Goal: Entertainment & Leisure: Consume media (video, audio)

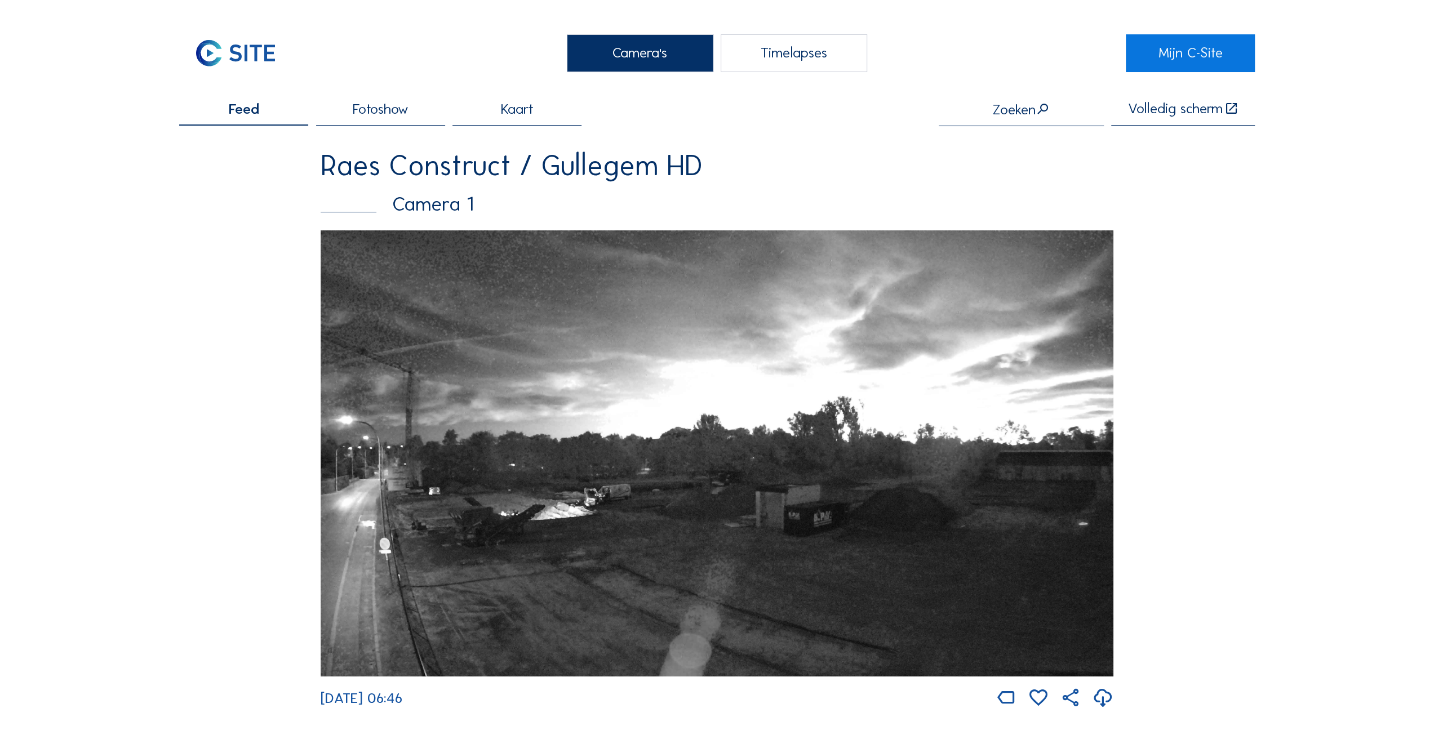
click at [820, 55] on div "Timelapses" at bounding box center [794, 53] width 147 height 38
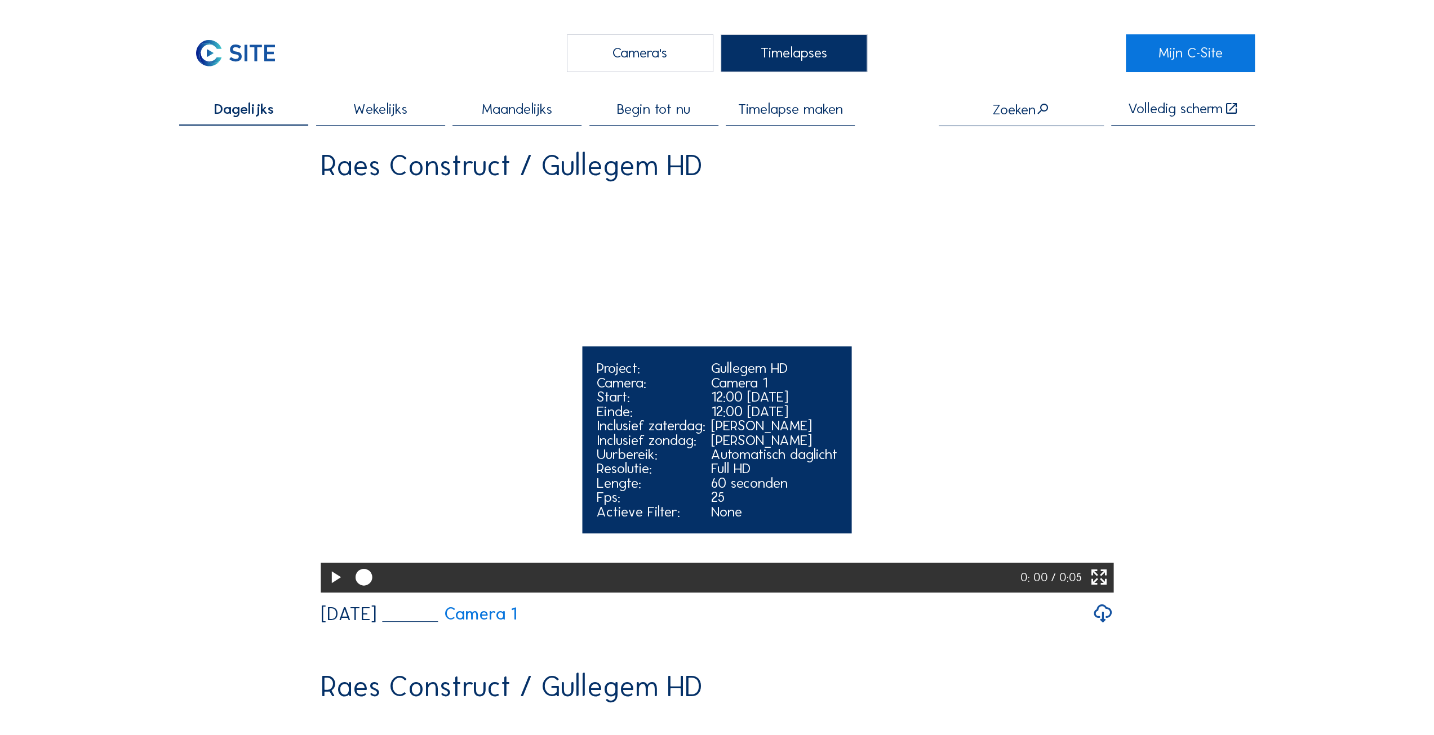
click at [332, 590] on icon at bounding box center [335, 578] width 20 height 24
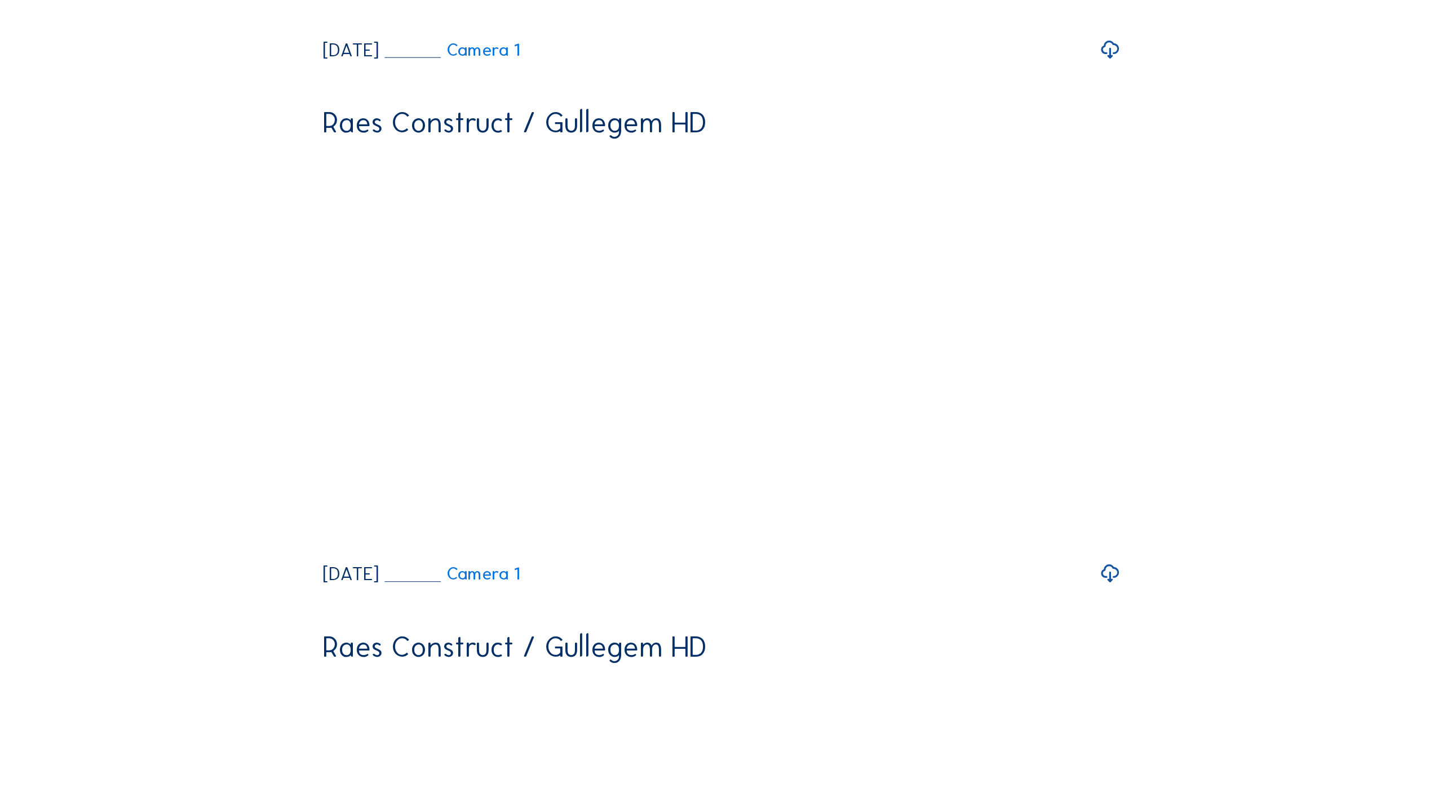
scroll to position [620, 0]
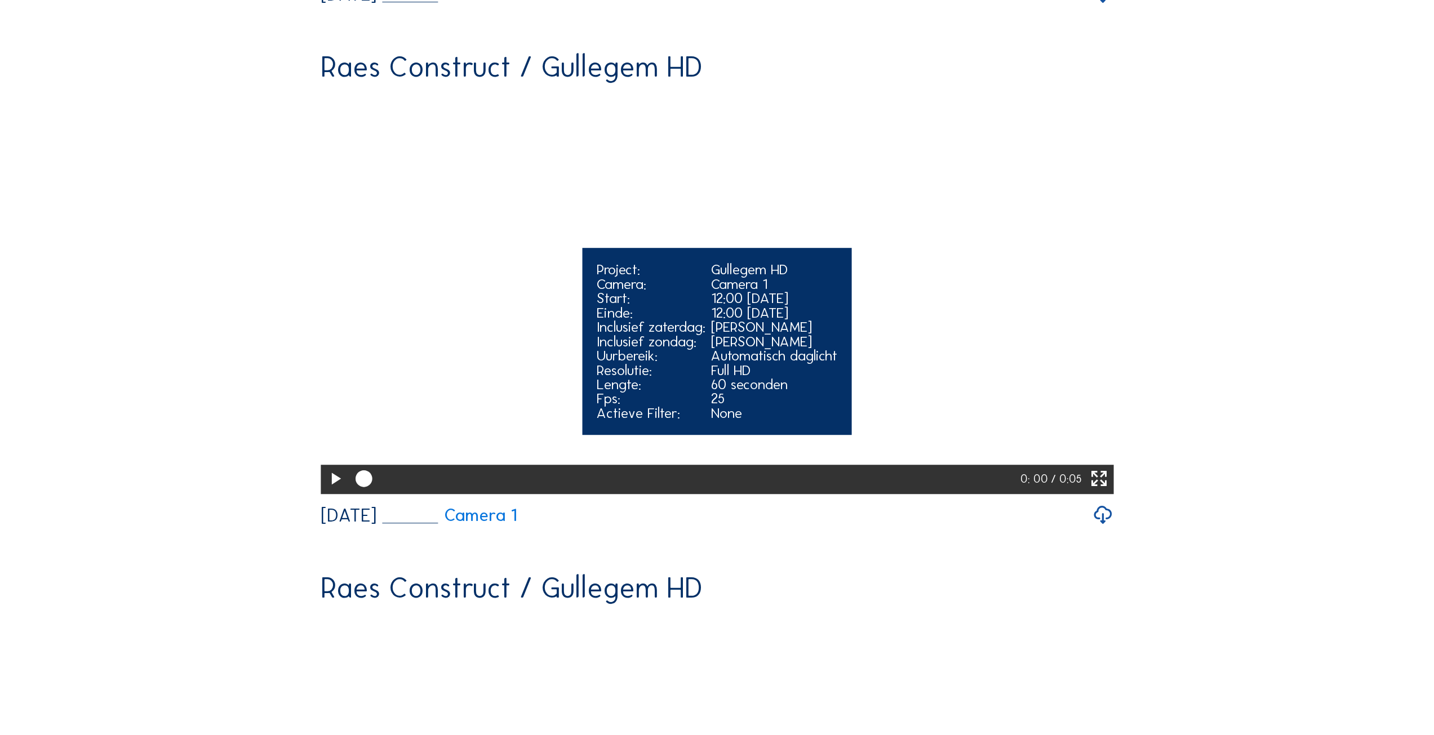
click at [332, 491] on icon at bounding box center [335, 479] width 20 height 24
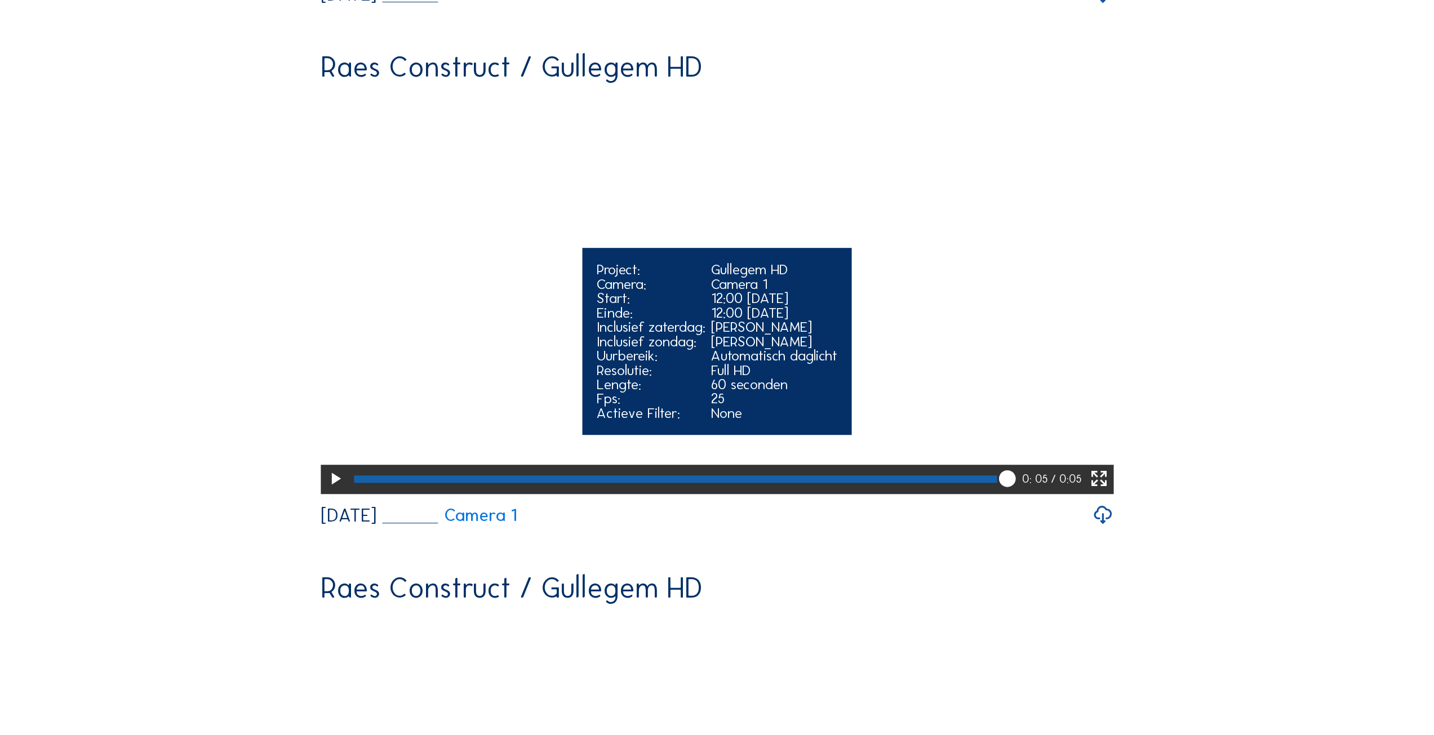
drag, startPoint x: 1009, startPoint y: 582, endPoint x: 789, endPoint y: 582, distance: 219.8
click at [789, 494] on div at bounding box center [685, 479] width 672 height 29
click at [909, 438] on video "Your browser does not support the video tag." at bounding box center [717, 293] width 793 height 397
click at [1098, 491] on icon at bounding box center [1099, 479] width 20 height 24
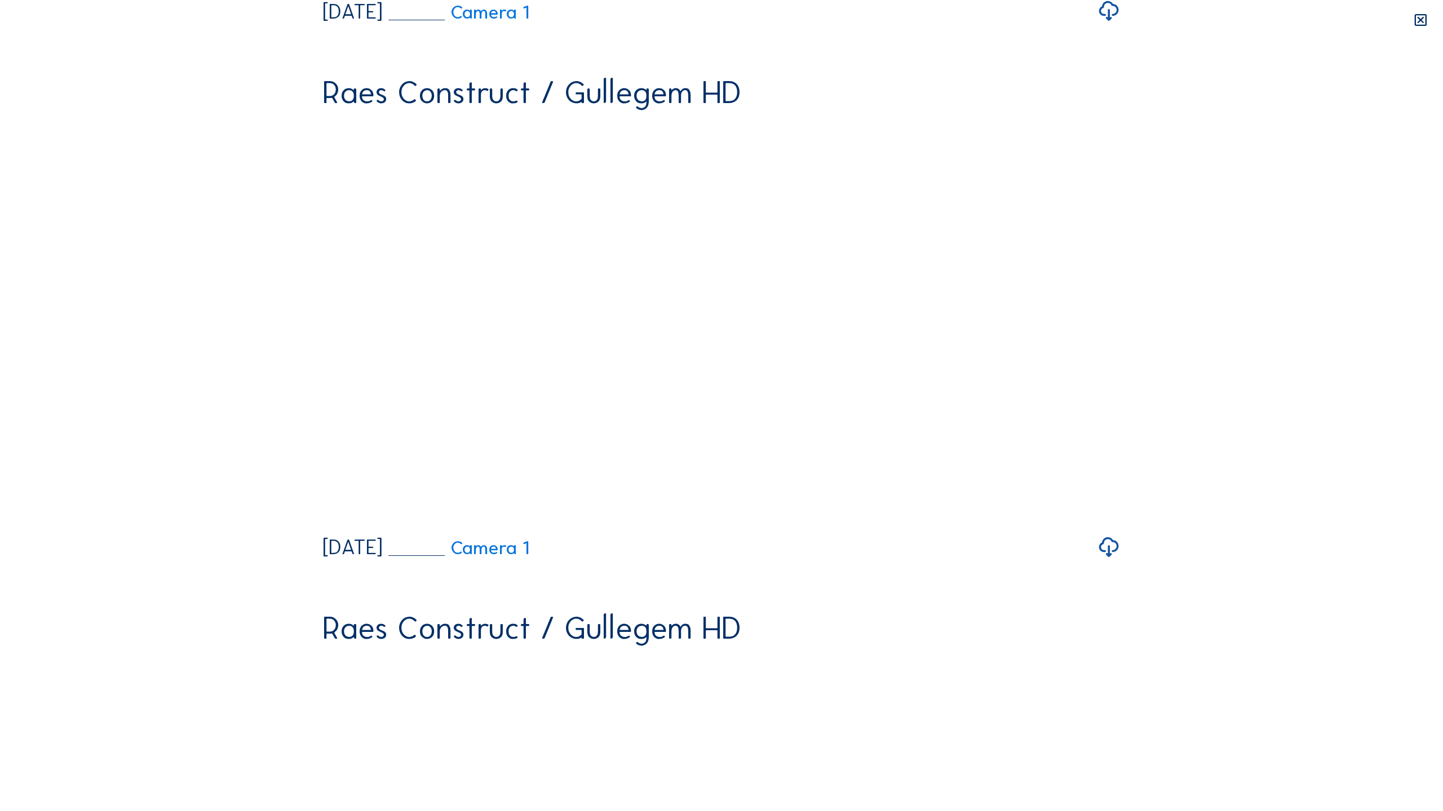
drag, startPoint x: 1293, startPoint y: 795, endPoint x: 205, endPoint y: 798, distance: 1087.5
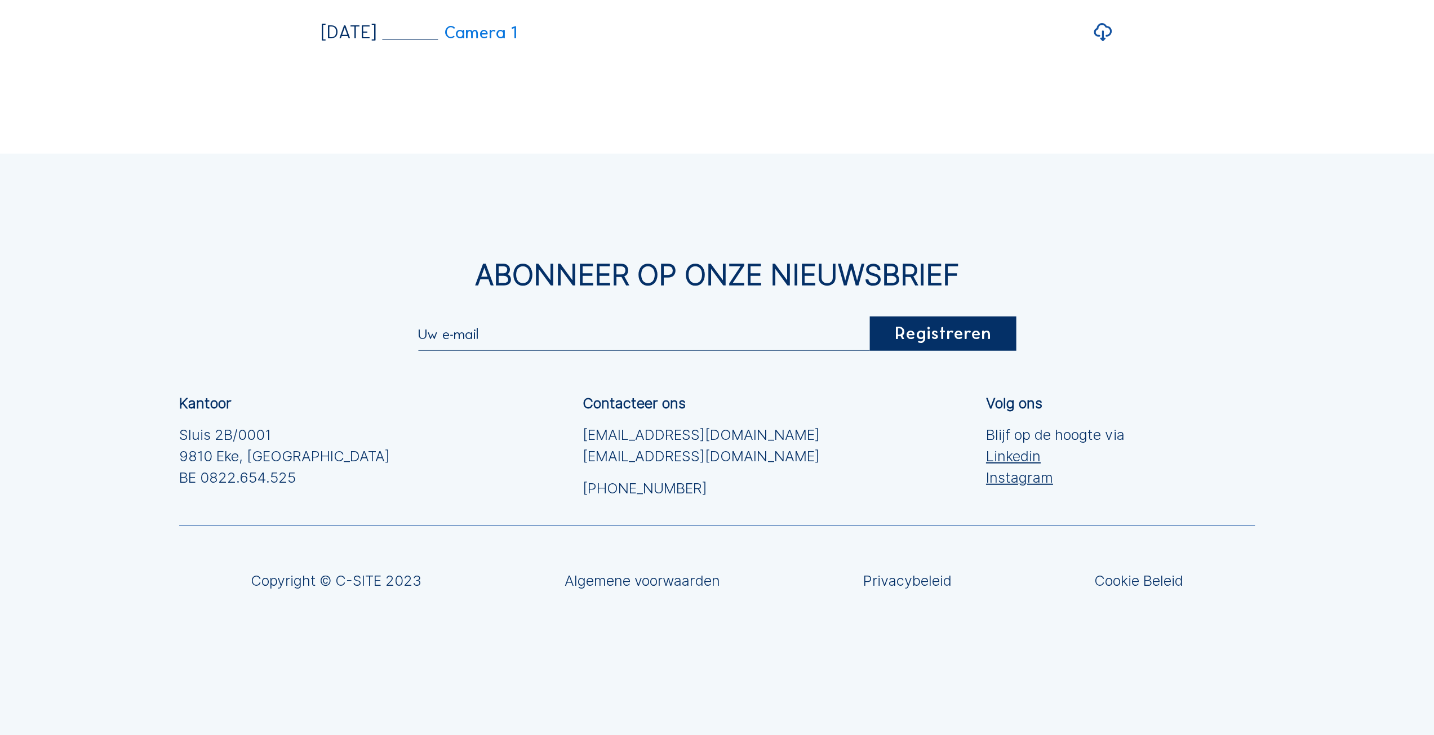
scroll to position [3387, 0]
